Goal: Task Accomplishment & Management: Use online tool/utility

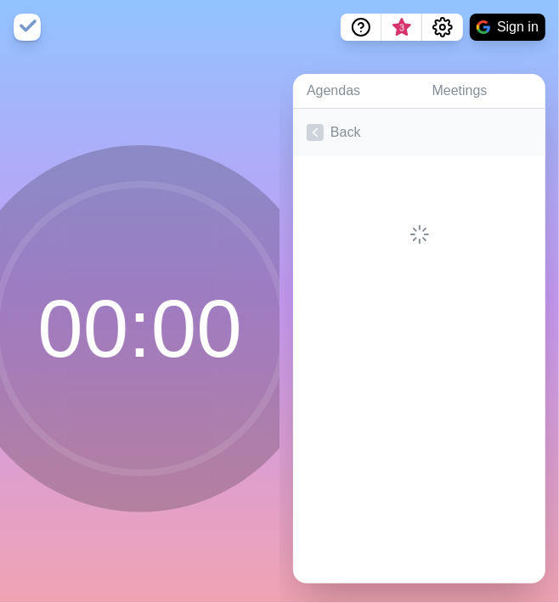
click at [397, 115] on link "Back" at bounding box center [419, 133] width 252 height 48
click at [397, 119] on link "Create an Agenda" at bounding box center [419, 133] width 252 height 48
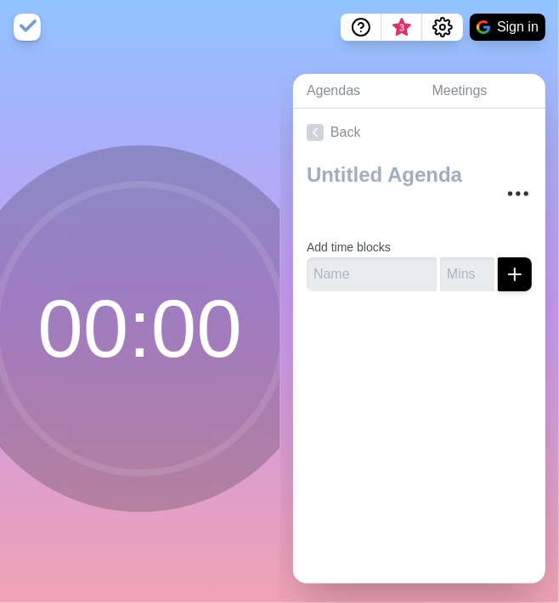
click at [340, 316] on div at bounding box center [419, 339] width 252 height 68
click at [340, 267] on input "text" at bounding box center [372, 274] width 130 height 34
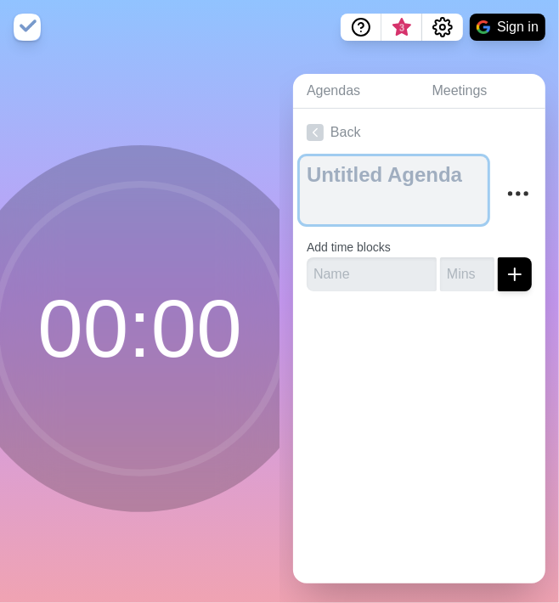
click at [321, 173] on textarea at bounding box center [394, 190] width 188 height 68
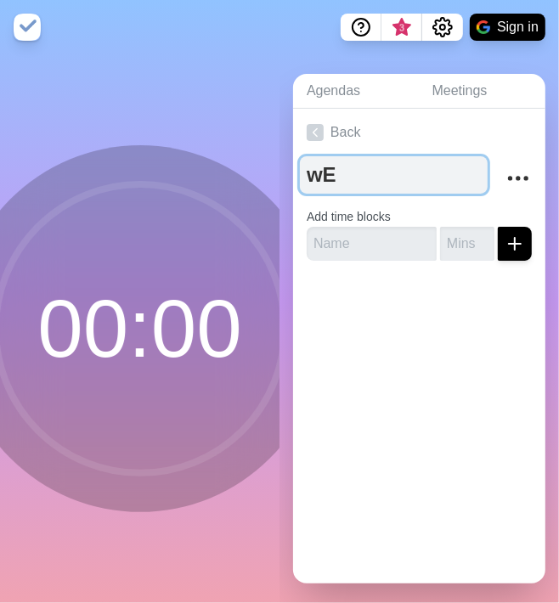
type textarea "w"
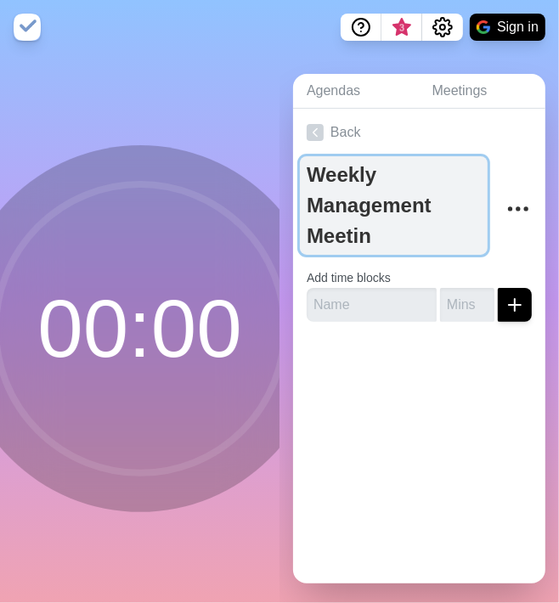
type textarea "Weekly Management Meeting"
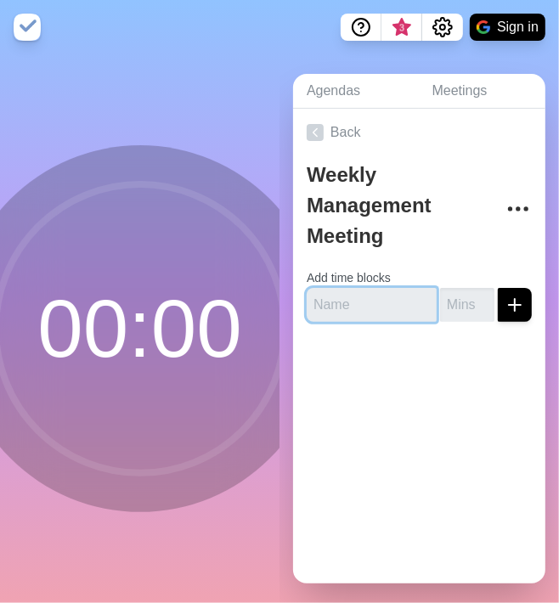
click at [354, 296] on input "text" at bounding box center [372, 305] width 130 height 34
paste input "Good News & Core Value Stories"
type input "Good News & Core Value Stories"
click at [411, 366] on div at bounding box center [419, 369] width 252 height 68
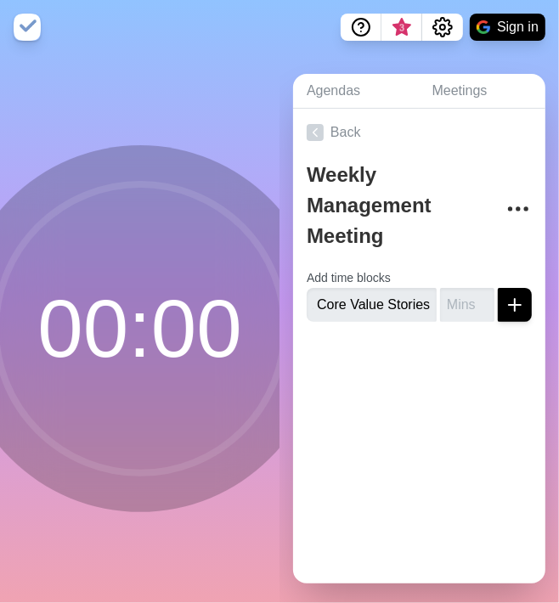
scroll to position [0, 0]
click at [440, 293] on input "number" at bounding box center [467, 305] width 54 height 34
type input "10"
click at [504, 295] on icon "submit" at bounding box center [514, 305] width 20 height 20
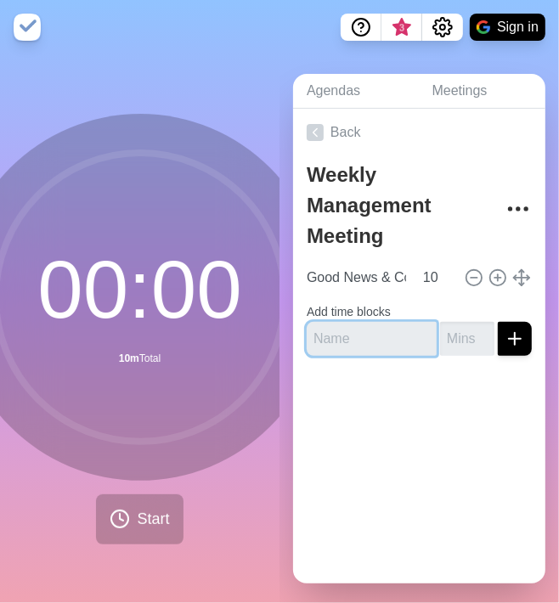
click at [341, 322] on input "text" at bounding box center [372, 339] width 130 height 34
click at [356, 329] on input "text" at bounding box center [372, 339] width 130 height 34
type input "Action Items"
click at [342, 322] on input "text" at bounding box center [372, 339] width 130 height 34
type input "Action Items"
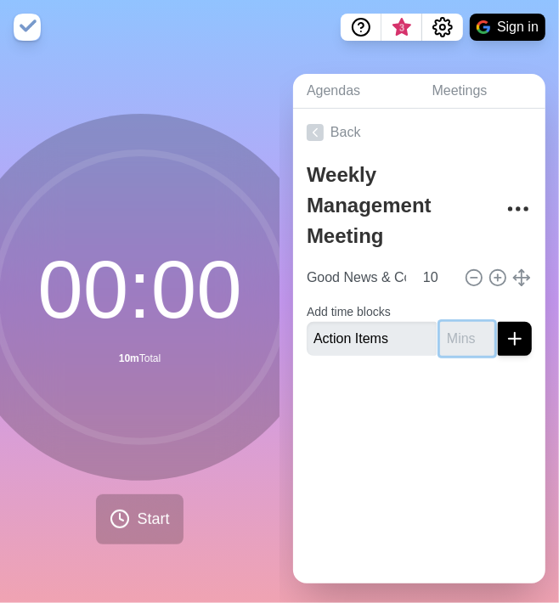
click at [440, 332] on input "number" at bounding box center [467, 339] width 54 height 34
type input "5"
click at [446, 397] on div at bounding box center [419, 403] width 252 height 68
click at [504, 329] on icon "submit" at bounding box center [514, 339] width 20 height 20
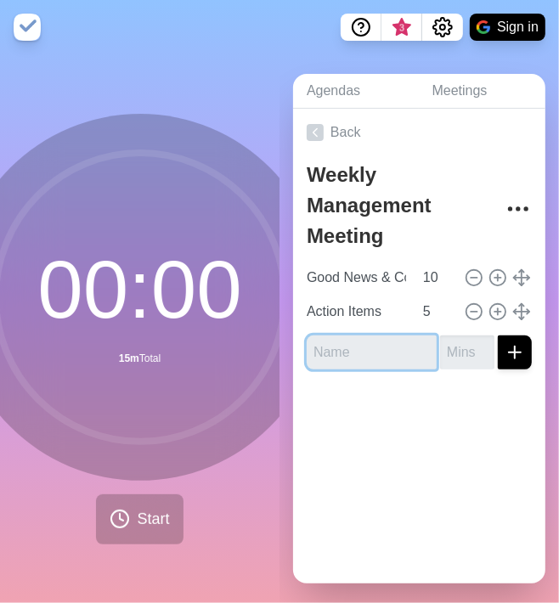
click at [373, 355] on input "text" at bounding box center [372, 352] width 130 height 34
type input "Company Priorities Review"
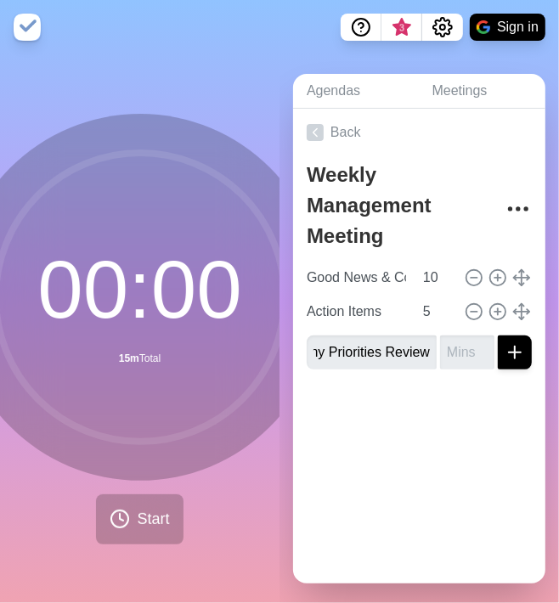
scroll to position [0, 0]
click at [440, 341] on input "number" at bounding box center [467, 352] width 54 height 34
type input "5"
click at [509, 352] on line "submit" at bounding box center [515, 352] width 12 height 0
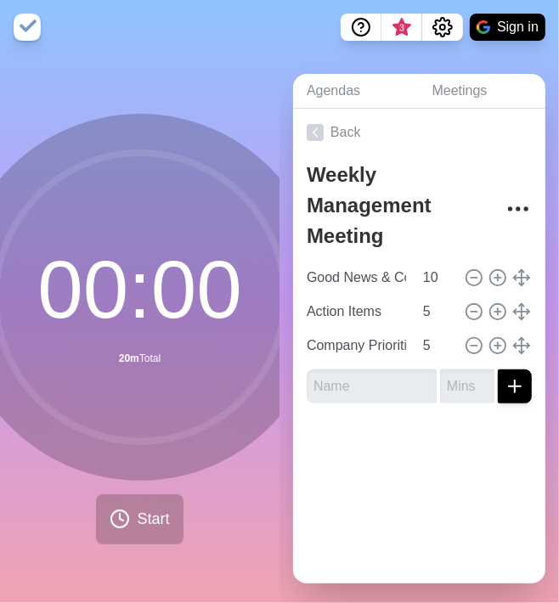
click at [423, 435] on div at bounding box center [419, 451] width 252 height 68
click at [349, 387] on input "text" at bounding box center [372, 386] width 130 height 34
type input "Key Metrics"
click at [423, 433] on div at bounding box center [419, 451] width 252 height 68
click at [440, 380] on input "number" at bounding box center [467, 386] width 54 height 34
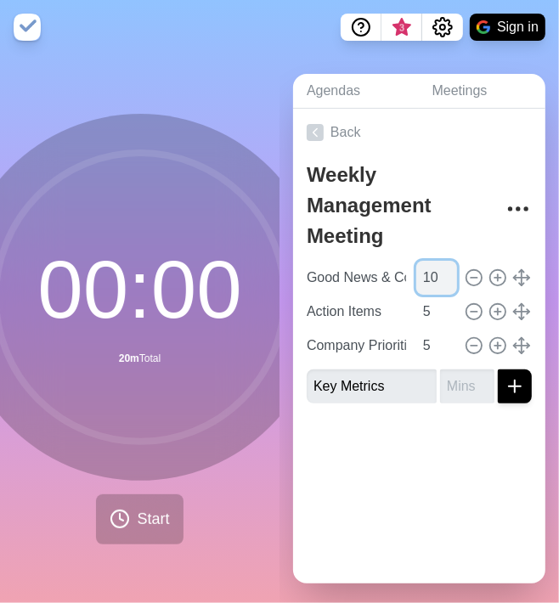
click at [434, 267] on input "10" at bounding box center [436, 278] width 41 height 34
drag, startPoint x: 358, startPoint y: 456, endPoint x: 248, endPoint y: 418, distance: 116.8
click at [358, 458] on div at bounding box center [419, 451] width 252 height 68
click at [424, 269] on input "10" at bounding box center [436, 278] width 41 height 34
type input "5"
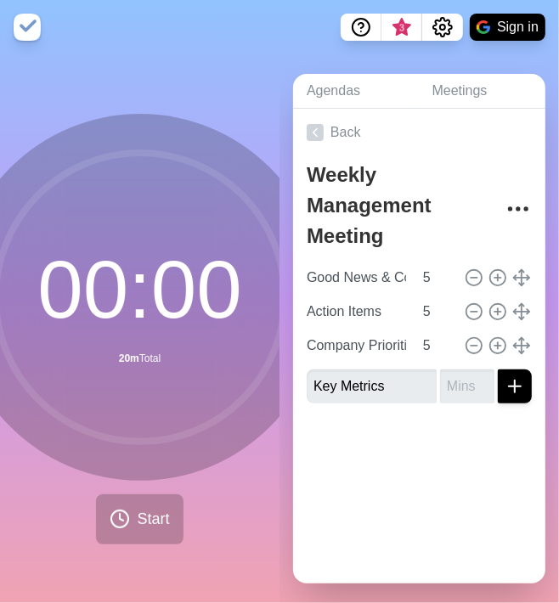
click at [391, 491] on div "Back Weekly Management Meeting Good News & Core Value Stories 5 Action Items 5 …" at bounding box center [419, 346] width 252 height 475
click at [384, 382] on input "Key Metrics" at bounding box center [372, 386] width 130 height 34
click at [441, 372] on input "number" at bounding box center [467, 386] width 54 height 34
type input "5"
click at [508, 373] on button "submit" at bounding box center [515, 386] width 34 height 34
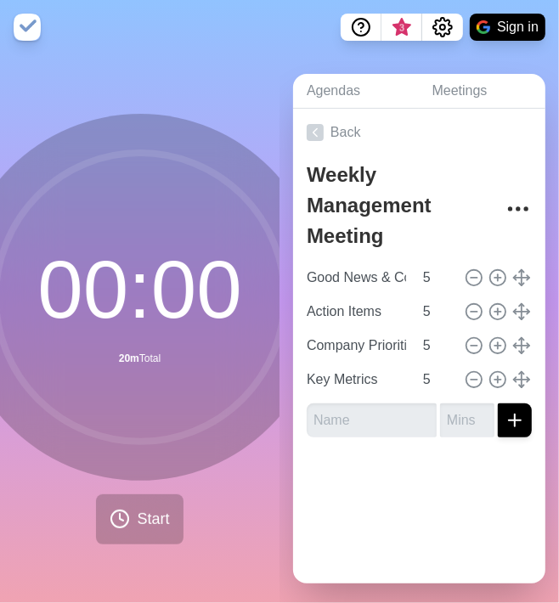
click at [425, 509] on div at bounding box center [419, 485] width 252 height 68
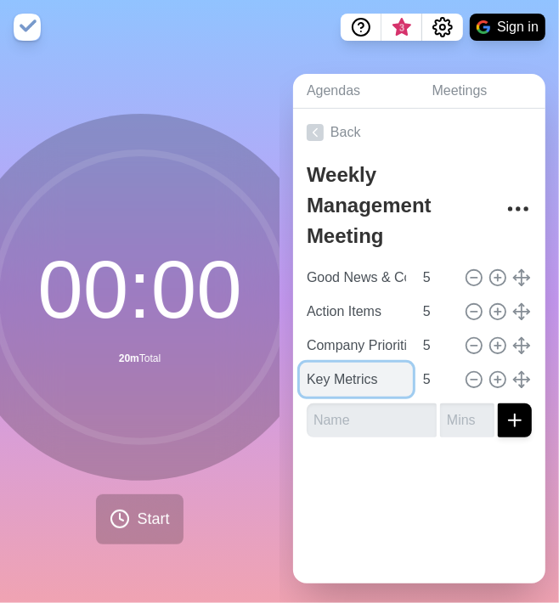
click at [363, 376] on input "Key Metrics" at bounding box center [356, 380] width 113 height 34
type input "Key Metrics"
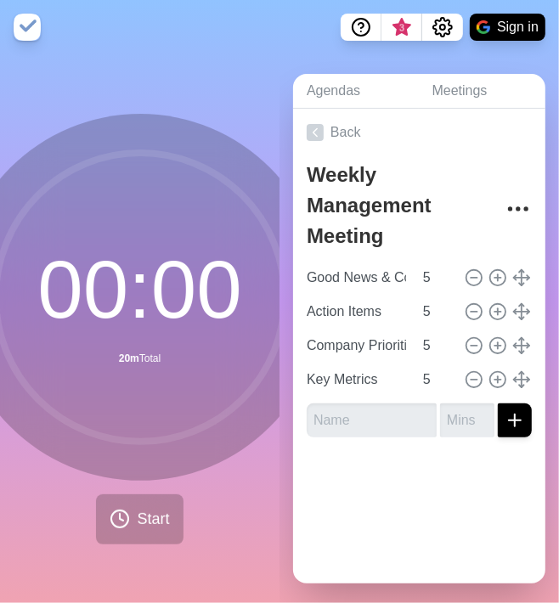
click at [371, 474] on div at bounding box center [419, 485] width 252 height 68
drag, startPoint x: 304, startPoint y: 399, endPoint x: 319, endPoint y: 402, distance: 15.5
click at [304, 399] on div "Weekly Management Meeting Good News & Core Value Stories 5 Action Items 5 Compa…" at bounding box center [419, 303] width 252 height 295
drag, startPoint x: 319, startPoint y: 402, endPoint x: 329, endPoint y: 407, distance: 10.6
click at [321, 403] on input "text" at bounding box center [372, 420] width 130 height 34
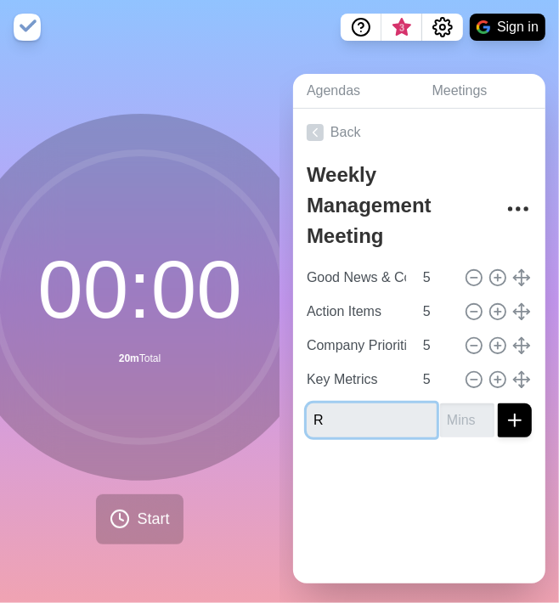
click at [345, 409] on input "R" at bounding box center [372, 420] width 130 height 34
type input "Review Scorecard / Rolling Metrics"
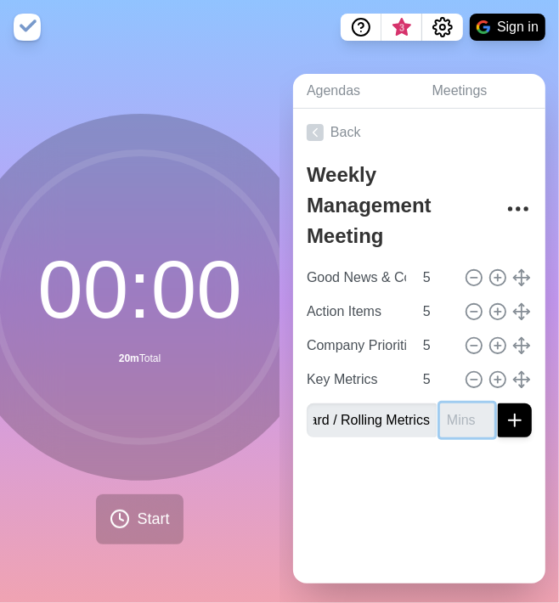
click at [440, 408] on input "number" at bounding box center [467, 420] width 54 height 34
type input "5"
click at [504, 416] on icon "submit" at bounding box center [514, 420] width 20 height 20
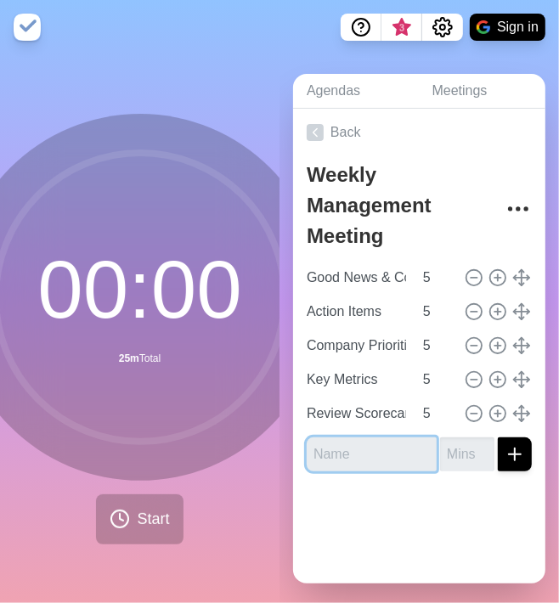
click at [371, 442] on input "text" at bounding box center [372, 454] width 130 height 34
click at [342, 458] on input "text" at bounding box center [372, 454] width 130 height 34
type input "Review Quarterly Theme"
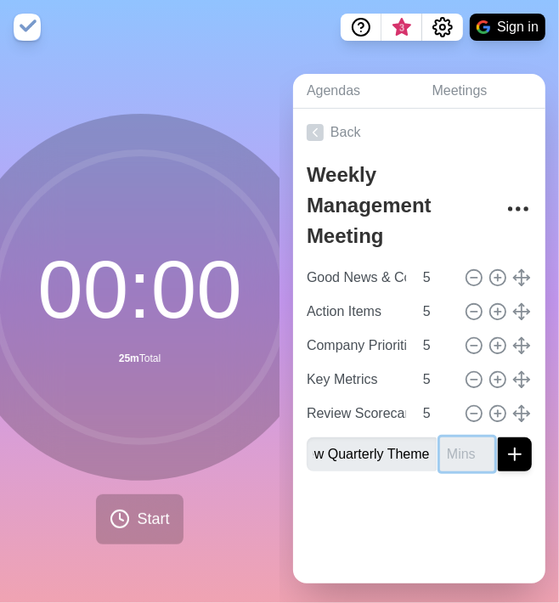
scroll to position [0, 0]
type input "5"
click at [397, 500] on div at bounding box center [419, 519] width 252 height 68
click at [509, 448] on button "submit" at bounding box center [515, 454] width 34 height 34
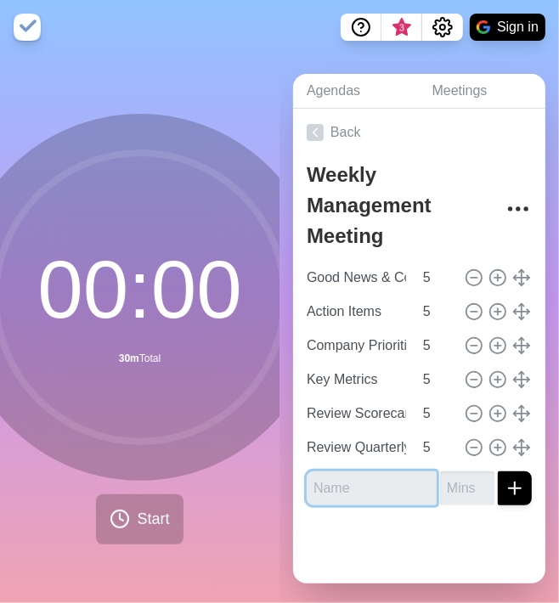
click at [336, 484] on input "text" at bounding box center [372, 488] width 130 height 34
type input "Solve"
click at [346, 492] on input "Problem" at bounding box center [372, 488] width 130 height 34
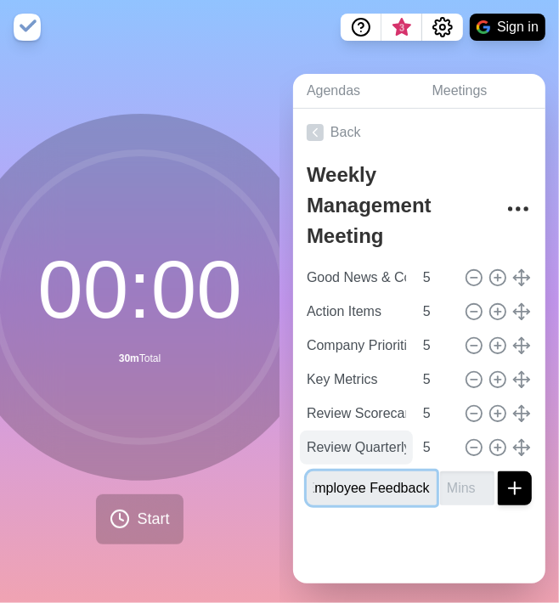
scroll to position [0, 94]
type input "Customer / Employee Feedback"
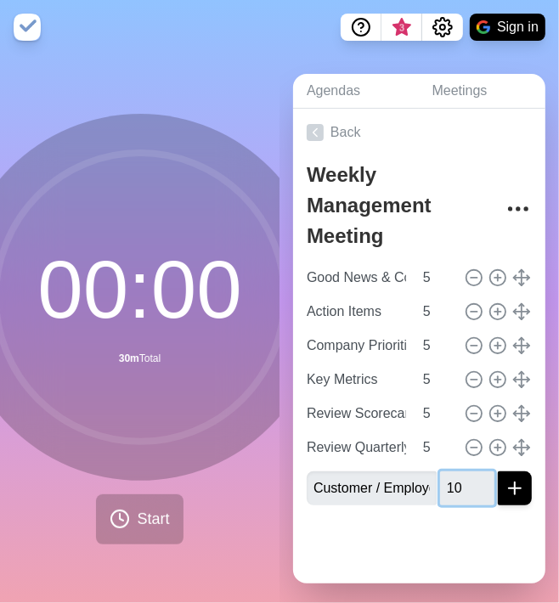
type input "10"
click at [504, 482] on icon "submit" at bounding box center [514, 488] width 20 height 20
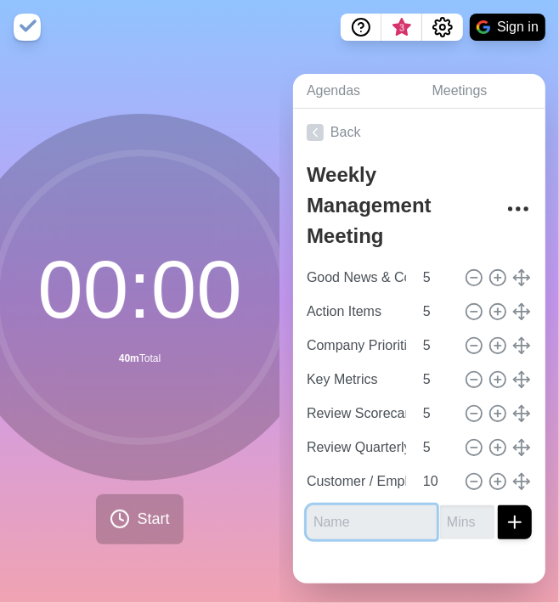
click at [340, 515] on input "text" at bounding box center [372, 522] width 130 height 34
click at [350, 516] on input "text" at bounding box center [372, 522] width 130 height 34
type input "Problem Solve"
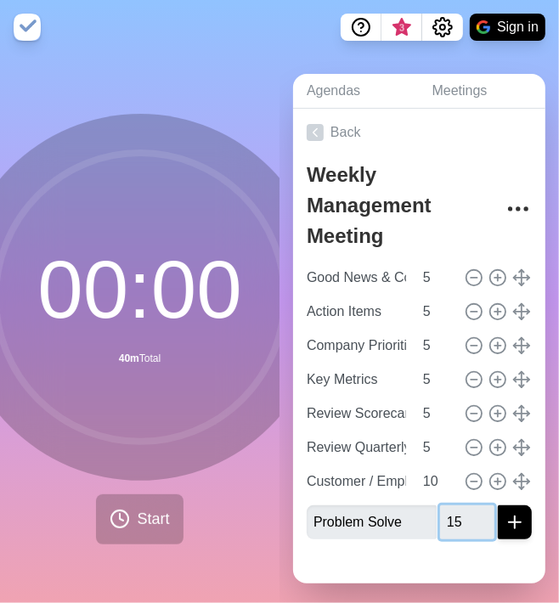
type input "15"
click at [515, 516] on line "submit" at bounding box center [515, 522] width 0 height 12
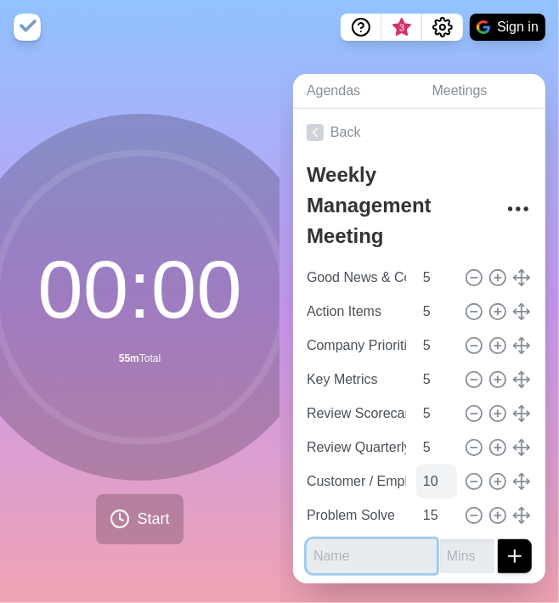
scroll to position [14, 0]
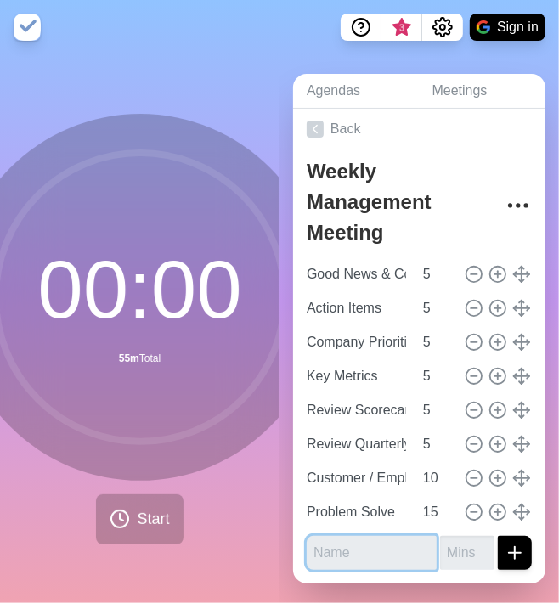
click at [365, 536] on input "text" at bounding box center [372, 553] width 130 height 34
click at [335, 536] on input "text" at bounding box center [372, 553] width 130 height 34
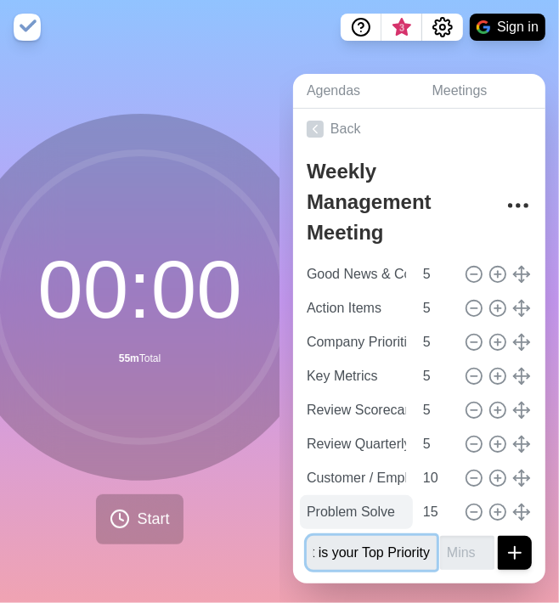
scroll to position [0, 56]
type input "What is your Top Priority"
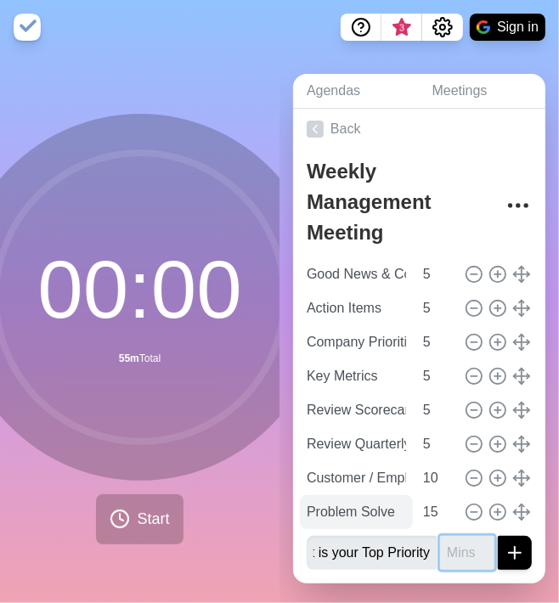
scroll to position [0, 0]
type input "5"
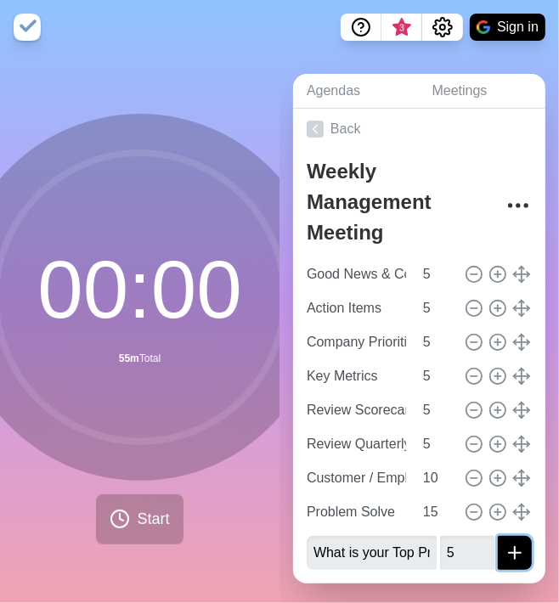
click at [504, 543] on icon "submit" at bounding box center [514, 553] width 20 height 20
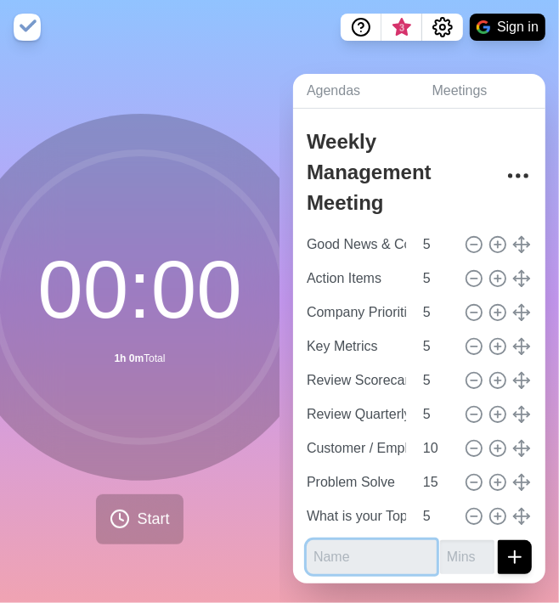
scroll to position [48, 0]
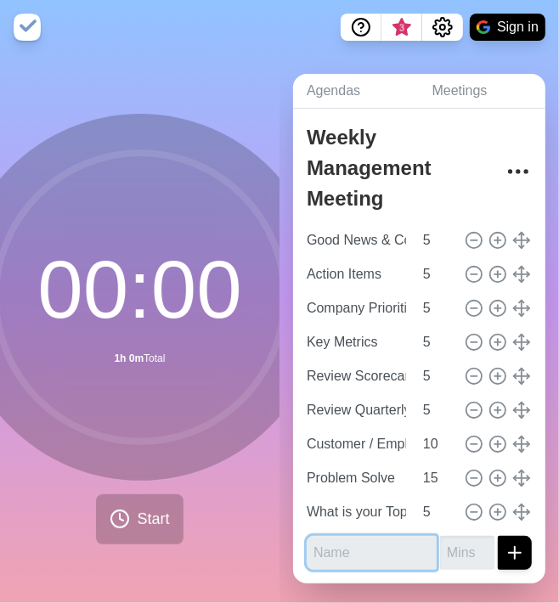
click at [388, 537] on input "text" at bounding box center [372, 553] width 130 height 34
type input "One Phrase Close"
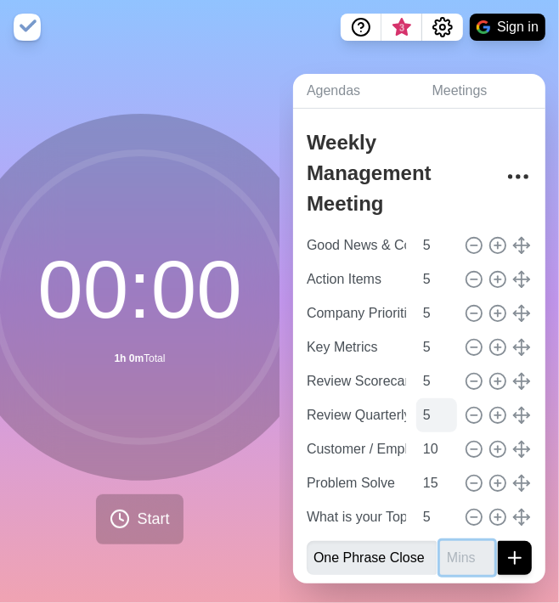
scroll to position [48, 0]
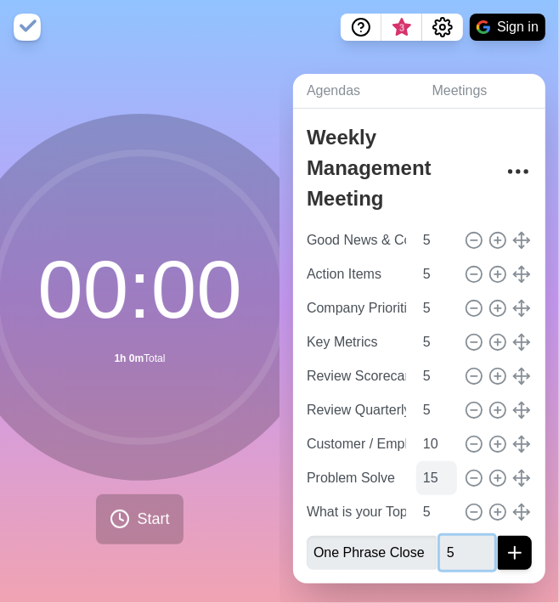
type input "5"
click at [433, 463] on input "15" at bounding box center [436, 478] width 41 height 34
type input "10"
click at [504, 543] on icon "submit" at bounding box center [514, 553] width 20 height 20
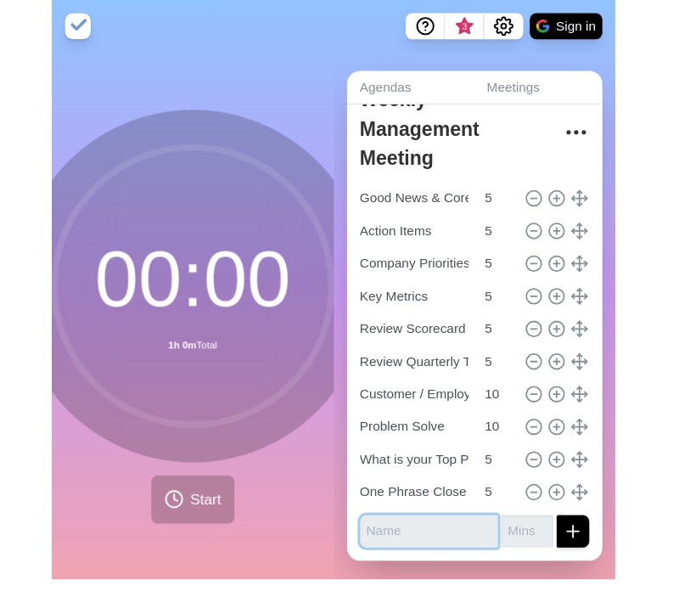
scroll to position [70, 0]
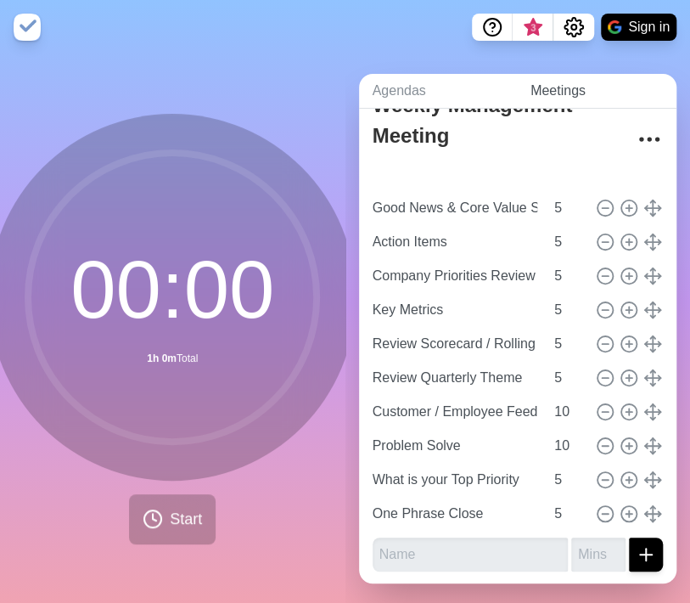
click at [540, 95] on link "Meetings" at bounding box center [597, 91] width 160 height 35
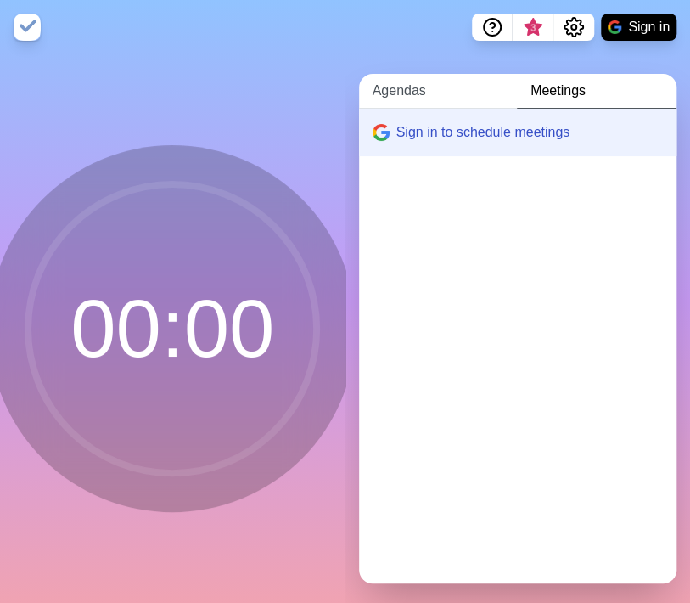
click at [409, 87] on link "Agendas" at bounding box center [438, 91] width 158 height 35
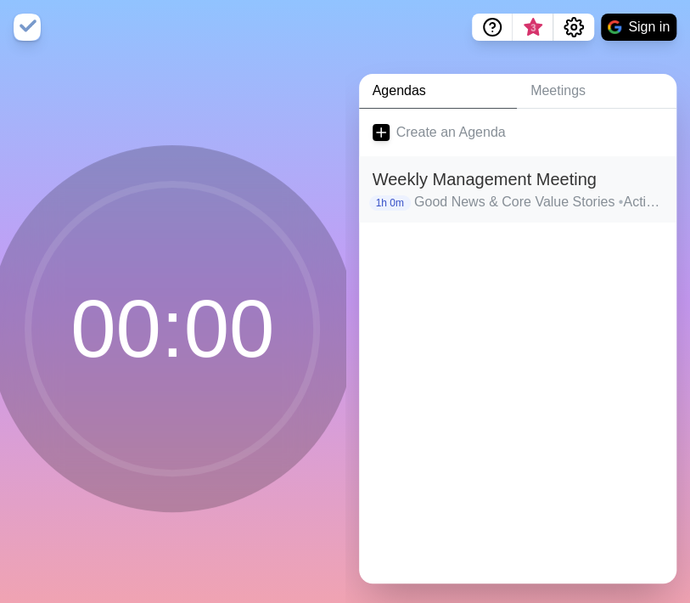
click at [448, 179] on h2 "Weekly Management Meeting" at bounding box center [518, 178] width 291 height 25
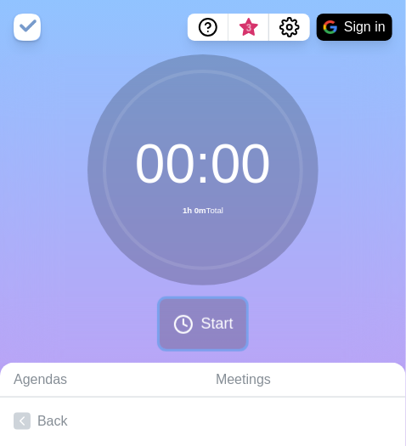
click at [191, 329] on icon at bounding box center [183, 324] width 20 height 20
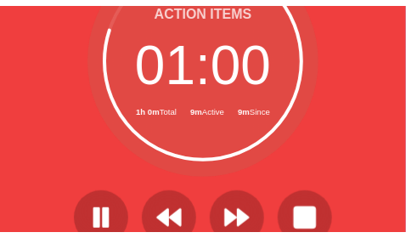
scroll to position [116, 13]
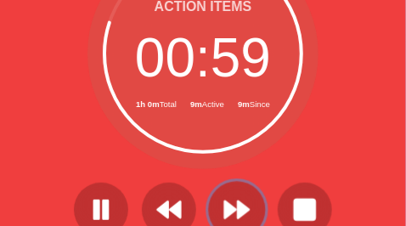
click at [238, 204] on polygon at bounding box center [243, 209] width 11 height 17
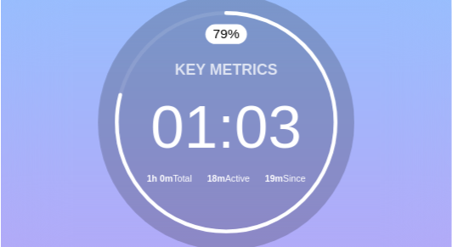
scroll to position [59, 0]
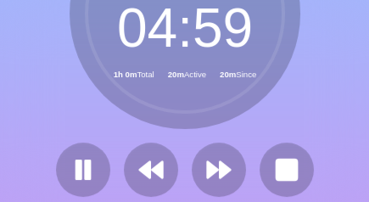
scroll to position [162, 0]
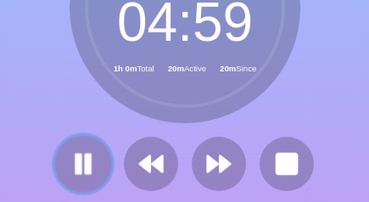
click at [87, 159] on rect at bounding box center [87, 164] width 5 height 19
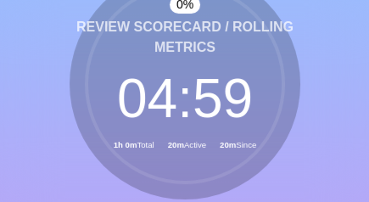
scroll to position [85, 0]
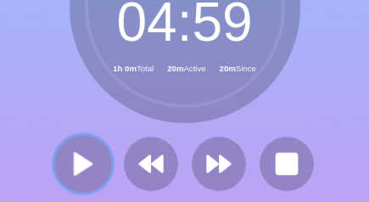
click at [82, 159] on polygon at bounding box center [83, 163] width 17 height 21
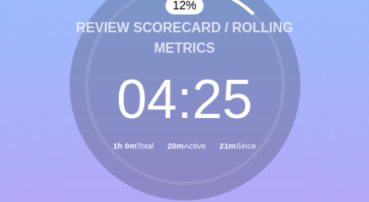
click at [367, 135] on div "12 % Review Scorecard / Rolling Metrics 04 : 25 1h 0m Total 20m Active 21m Since" at bounding box center [184, 125] width 369 height 312
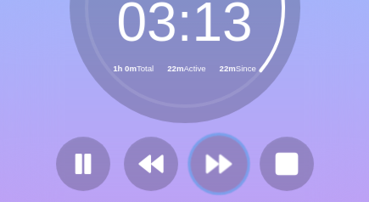
click at [213, 152] on icon at bounding box center [219, 163] width 29 height 29
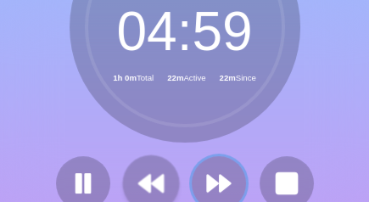
scroll to position [153, 0]
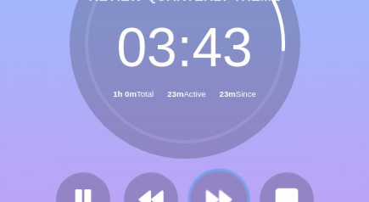
click at [220, 180] on button at bounding box center [218, 199] width 57 height 57
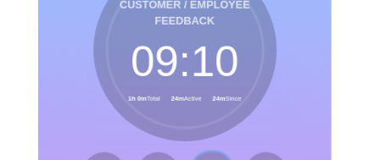
scroll to position [76, 0]
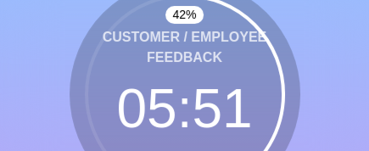
click at [354, 87] on div "42 % Customer / Employee Feedback 05 : 51 1h 0m Total 27m Active 27m Since" at bounding box center [184, 135] width 369 height 312
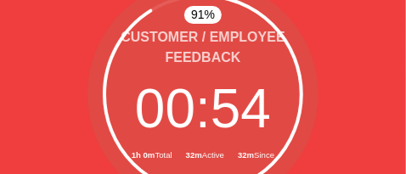
click at [6, 104] on div "91 % Customer / Employee Feedback 00 : 54 1h 0m Total 32m Active 32m Since" at bounding box center [203, 135] width 406 height 312
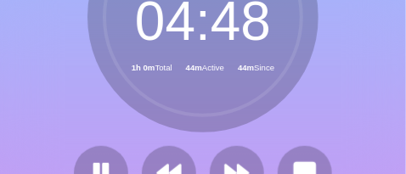
scroll to position [160, 0]
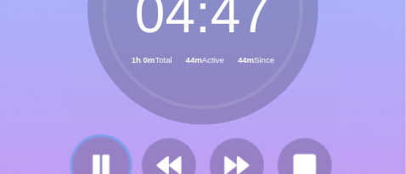
click at [100, 160] on icon at bounding box center [101, 165] width 29 height 29
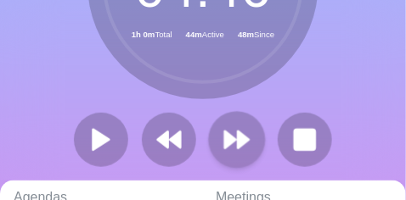
scroll to position [188, 0]
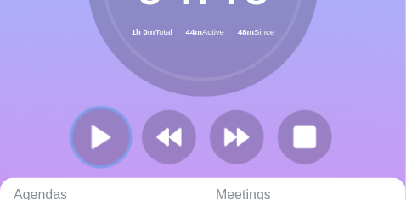
click at [101, 131] on polygon at bounding box center [101, 137] width 17 height 21
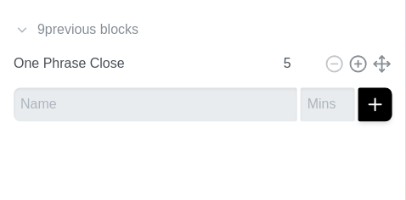
scroll to position [454, 0]
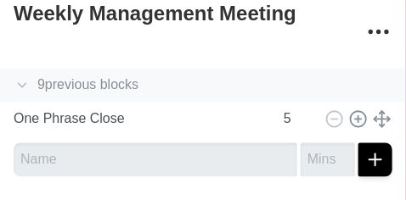
click at [20, 82] on icon at bounding box center [22, 85] width 17 height 17
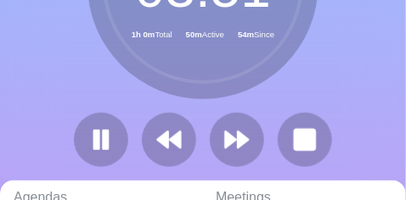
scroll to position [228, 0]
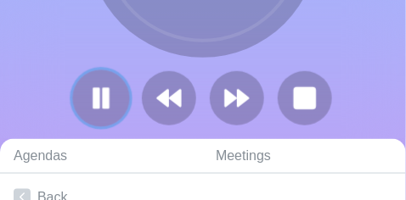
click at [110, 93] on icon at bounding box center [101, 98] width 29 height 29
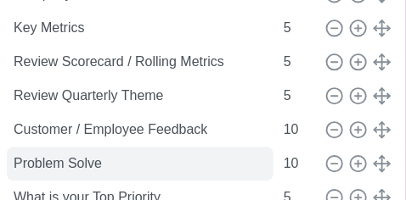
scroll to position [624, 0]
